Goal: Information Seeking & Learning: Learn about a topic

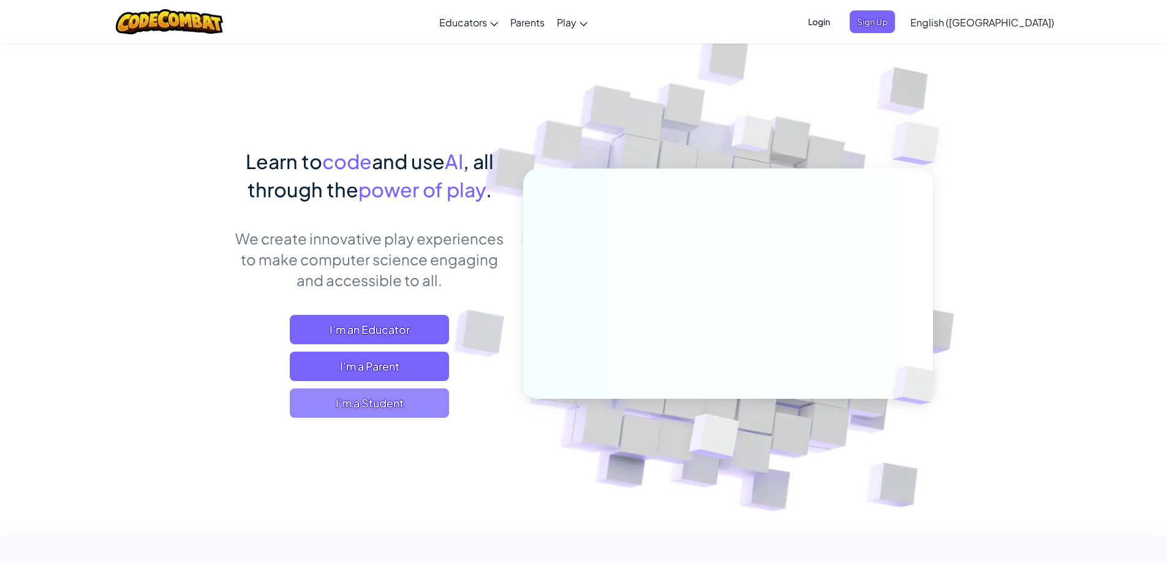
click at [407, 401] on span "I'm a Student" at bounding box center [369, 402] width 159 height 29
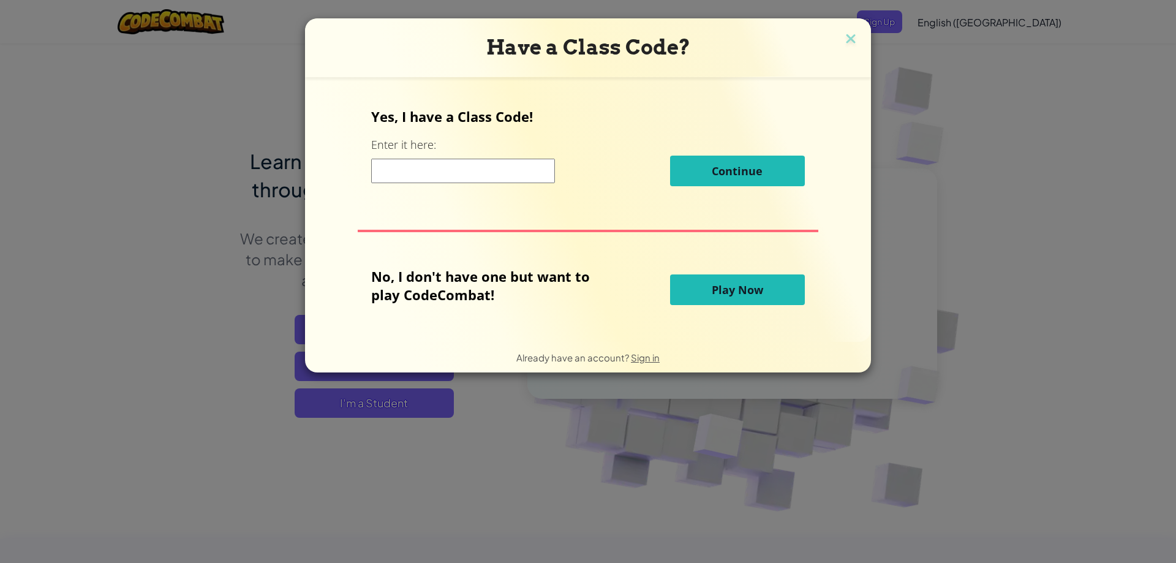
click at [759, 292] on span "Play Now" at bounding box center [737, 289] width 51 height 15
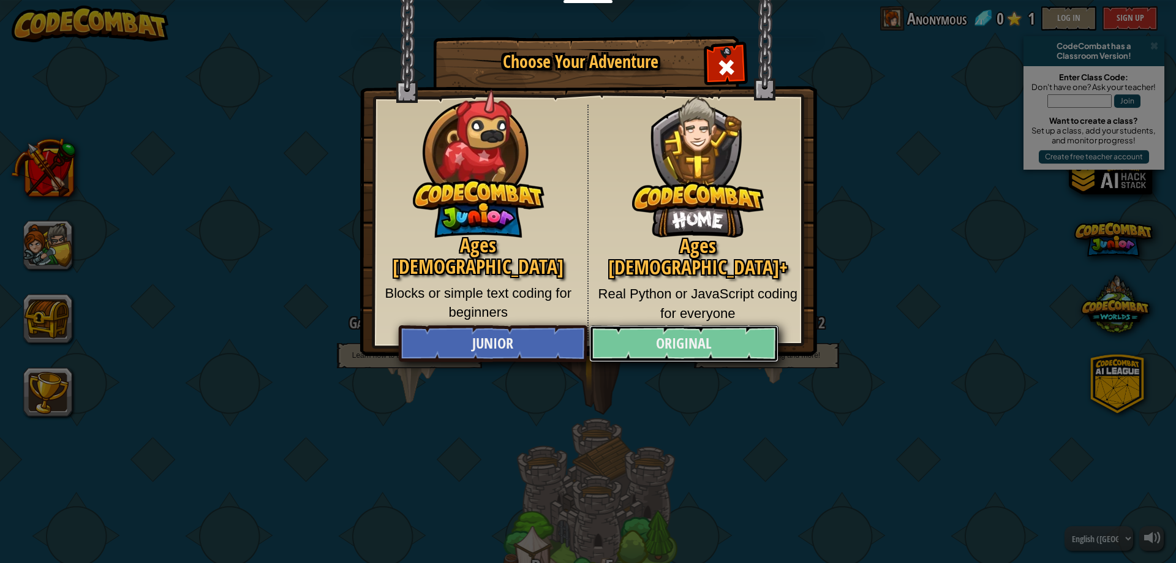
click at [696, 347] on link "Original" at bounding box center [683, 343] width 189 height 37
